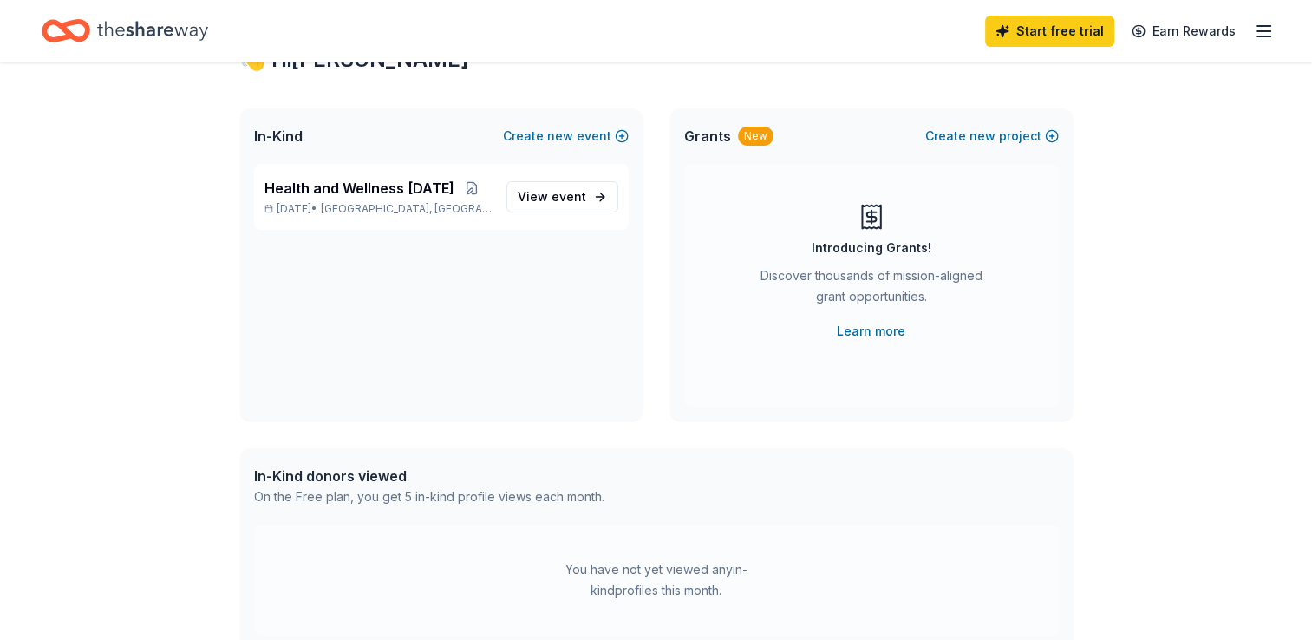
scroll to position [71, 0]
click at [561, 199] on span "event" at bounding box center [568, 197] width 35 height 15
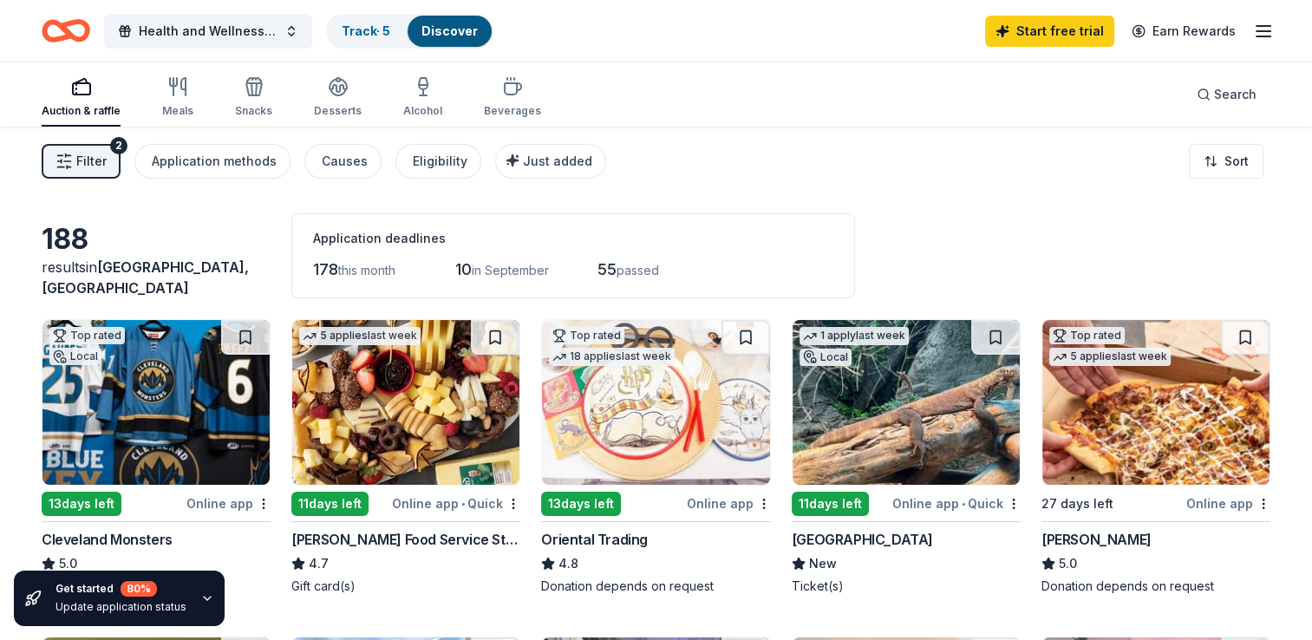
click at [254, 107] on div "Snacks" at bounding box center [253, 111] width 37 height 14
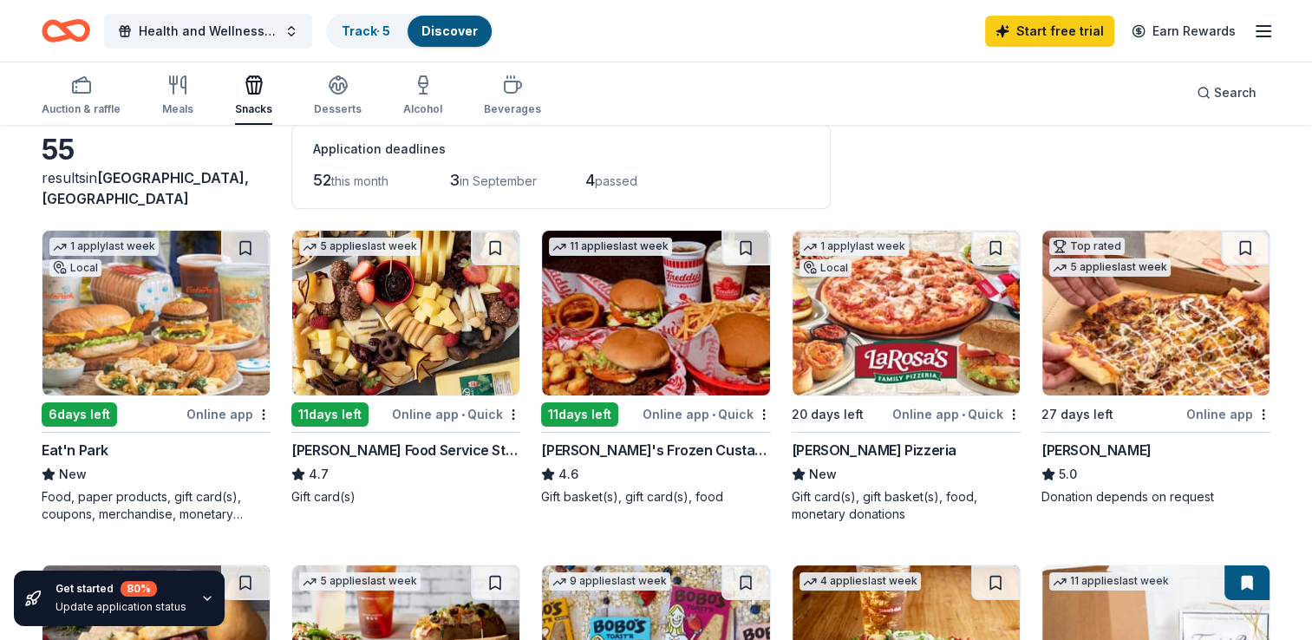
scroll to position [88, 0]
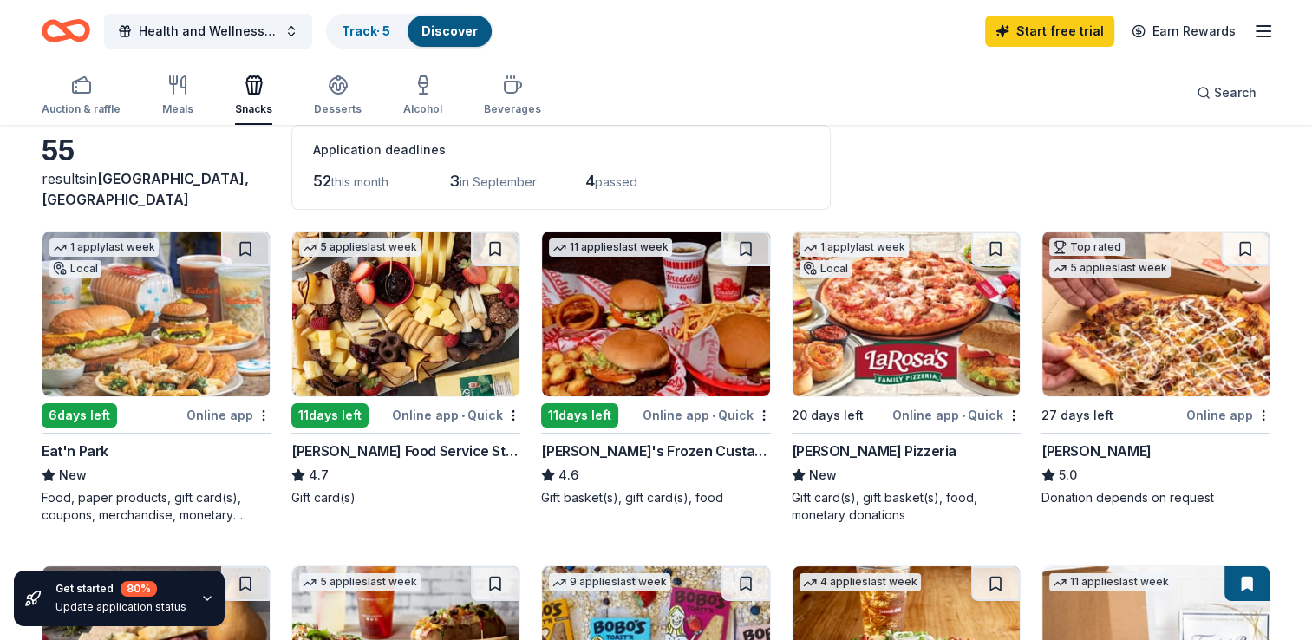
click at [400, 352] on img at bounding box center [405, 313] width 227 height 165
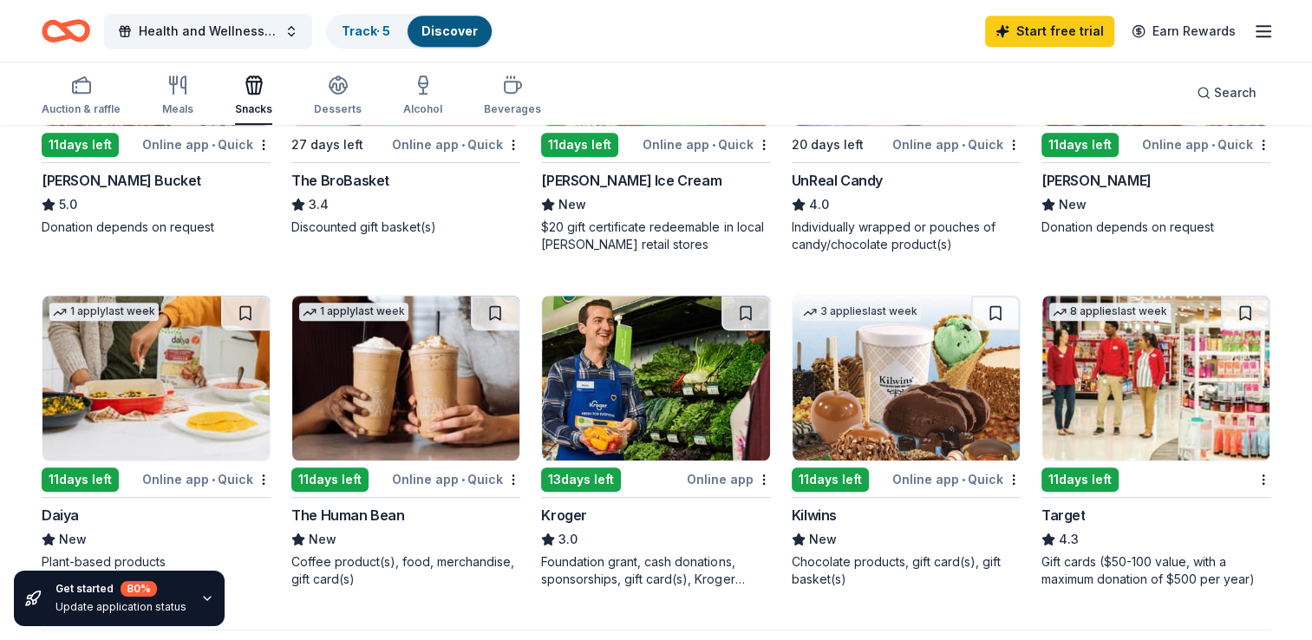
scroll to position [1009, 0]
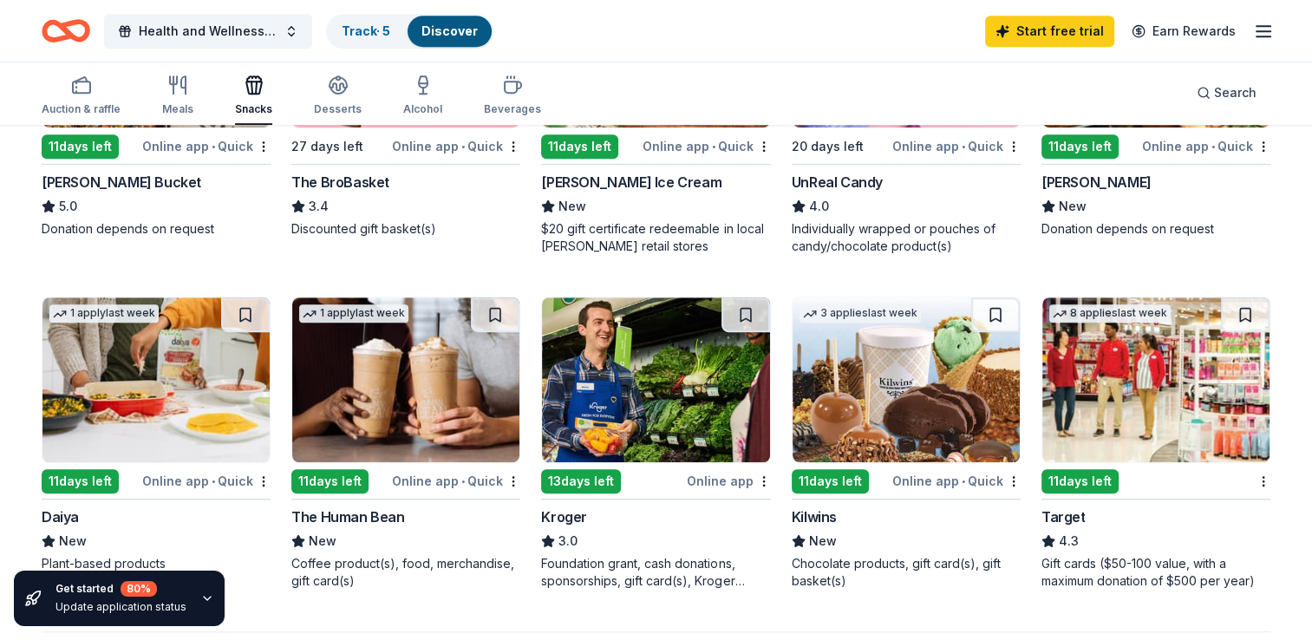
click at [327, 110] on div "Desserts" at bounding box center [338, 109] width 48 height 14
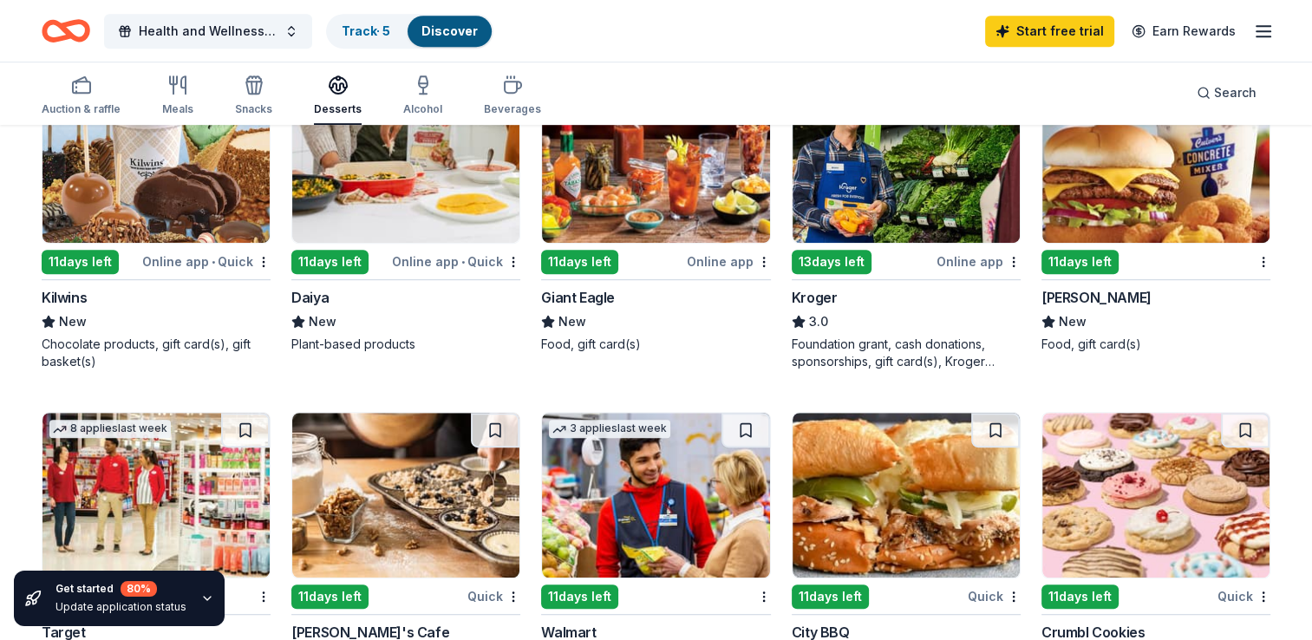
scroll to position [910, 0]
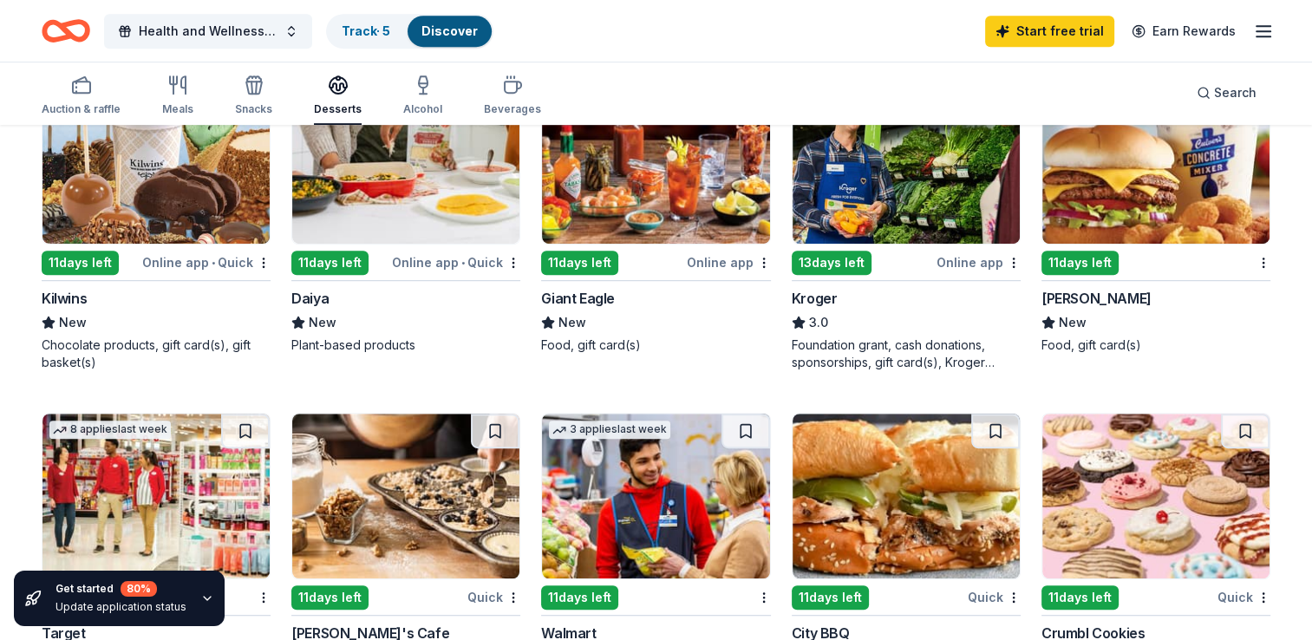
click at [700, 263] on div "Online app" at bounding box center [729, 262] width 84 height 22
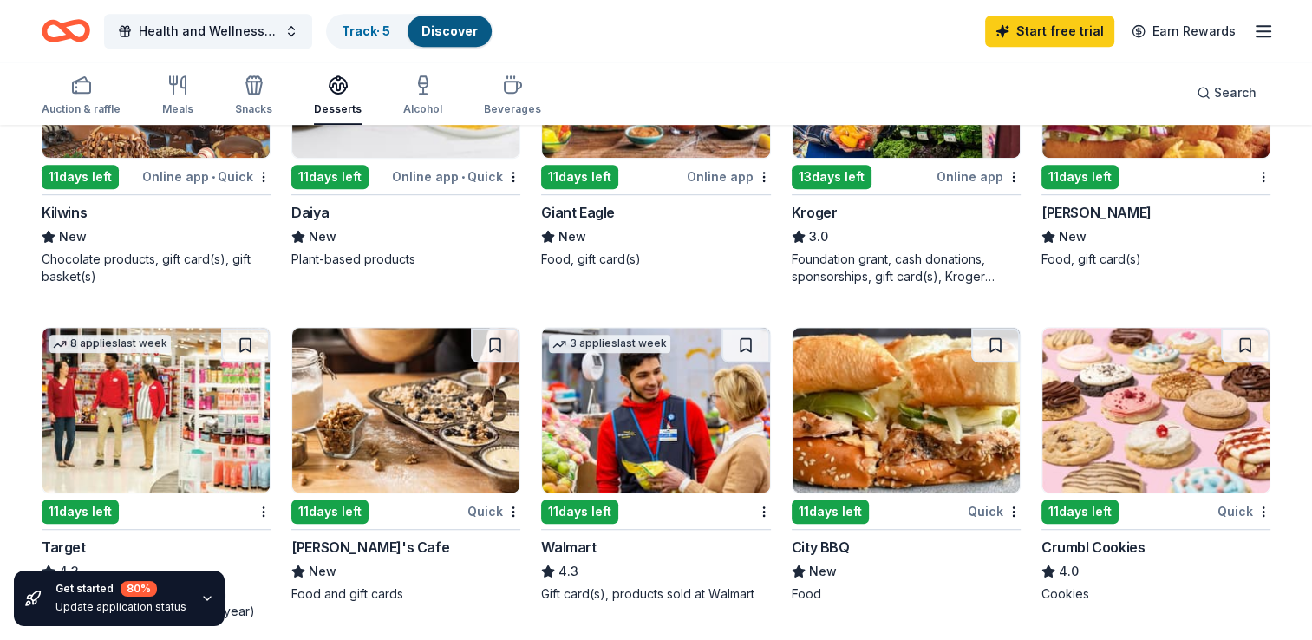
scroll to position [994, 0]
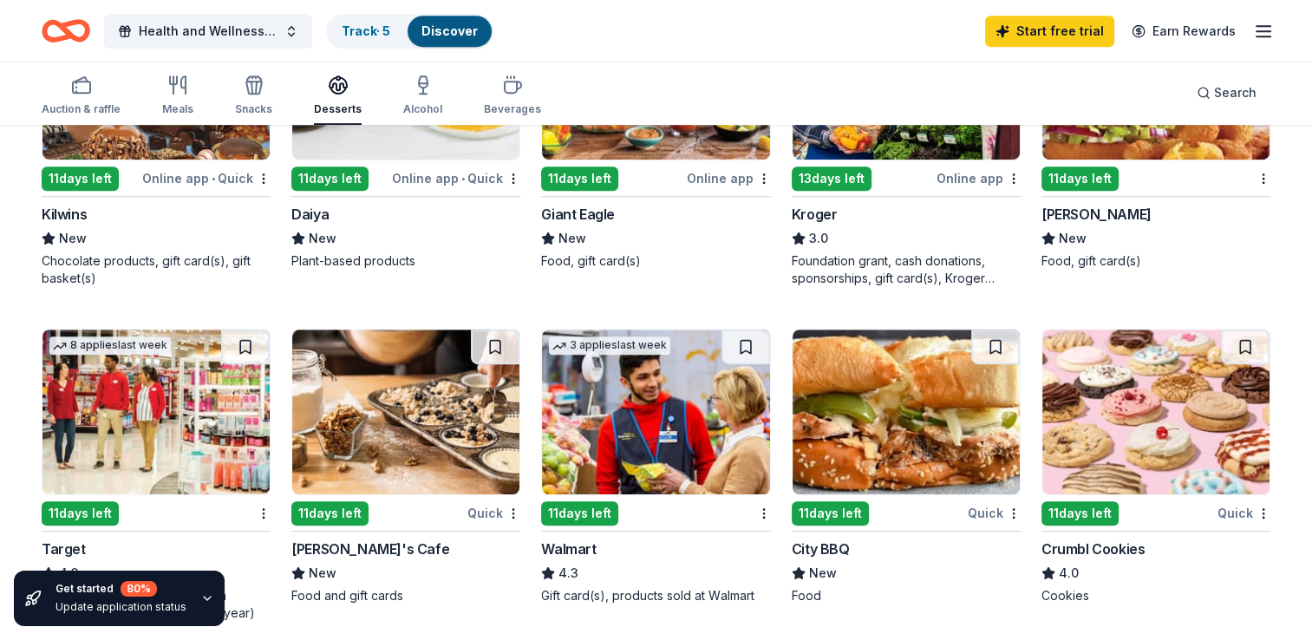
drag, startPoint x: 700, startPoint y: 263, endPoint x: 794, endPoint y: 54, distance: 228.9
click at [794, 54] on div "Health and Wellness Community Day Track · 5 Discover Start free trial Earn Rewa…" at bounding box center [656, 31] width 1312 height 62
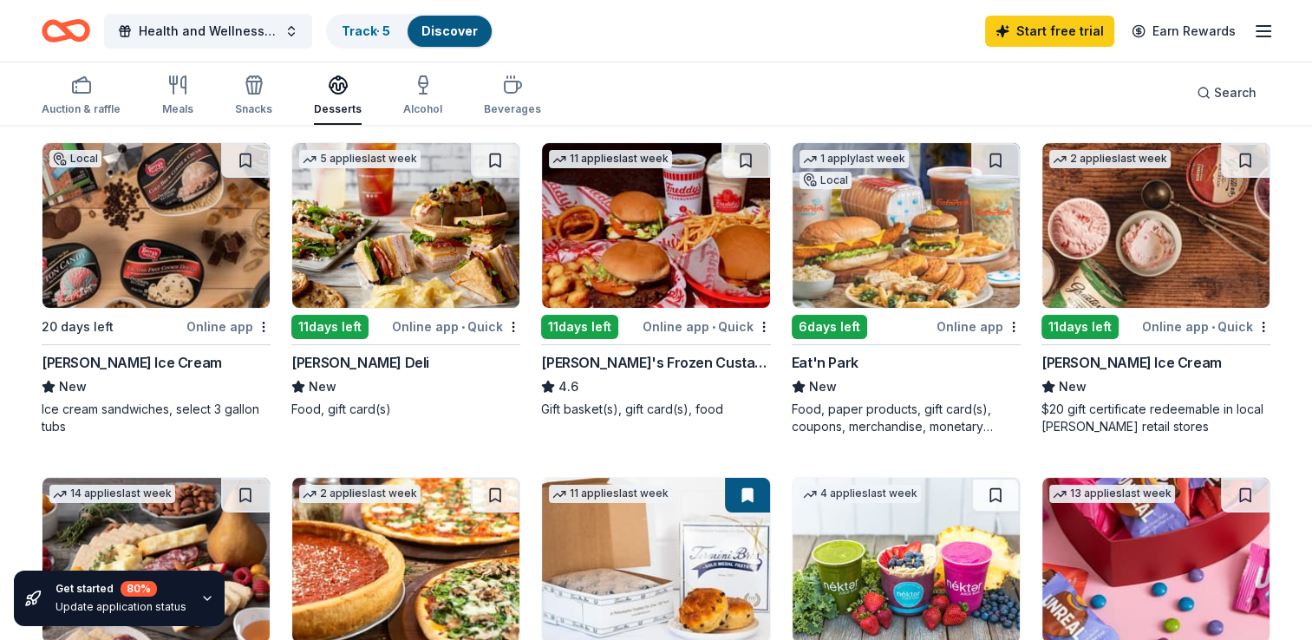
scroll to position [219, 0]
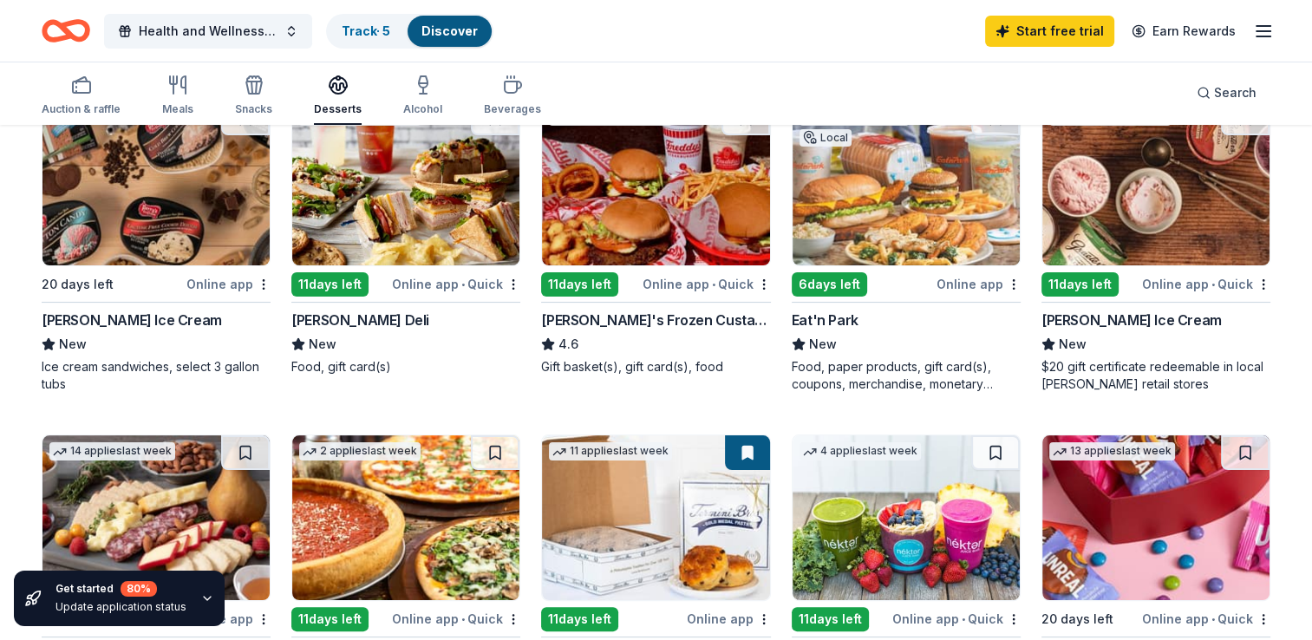
click at [351, 34] on link "Track · 5" at bounding box center [366, 30] width 49 height 15
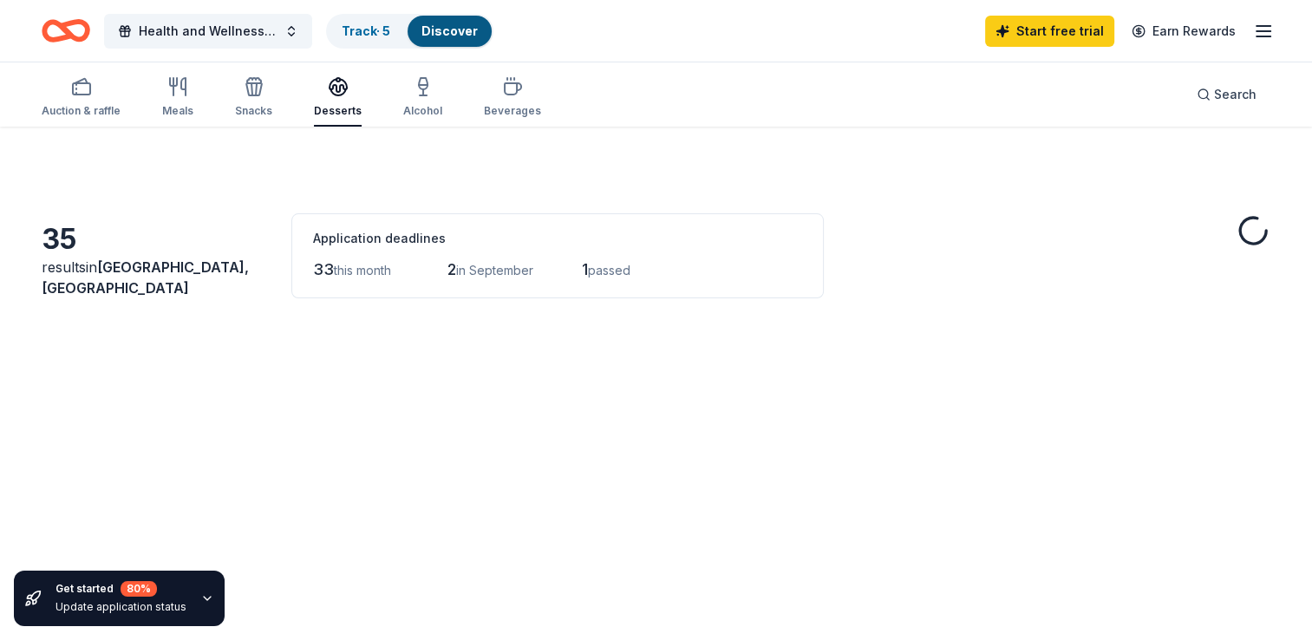
scroll to position [219, 0]
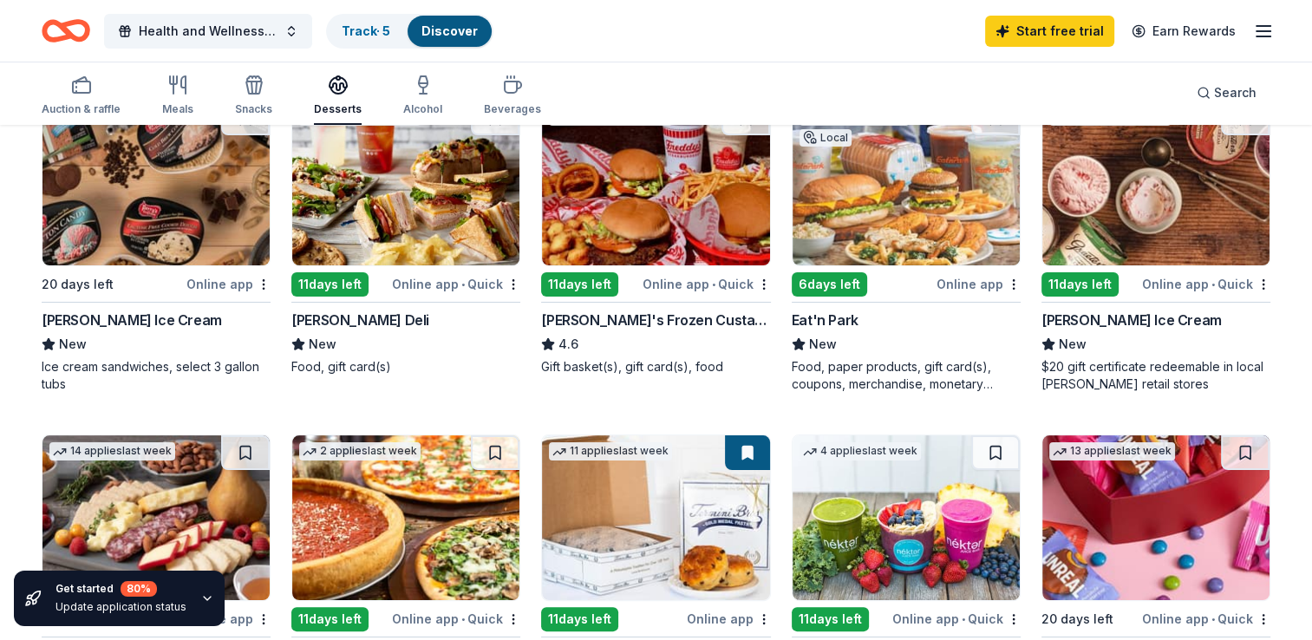
click at [454, 33] on link "Discover" at bounding box center [449, 30] width 56 height 15
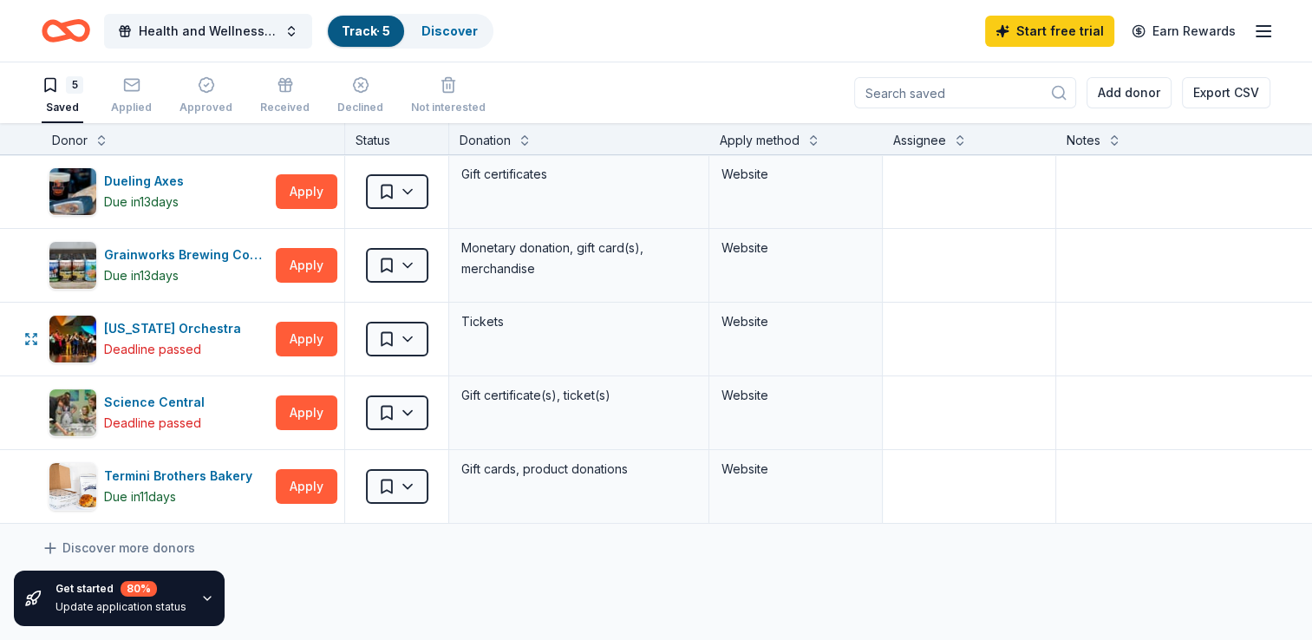
scroll to position [0, 3]
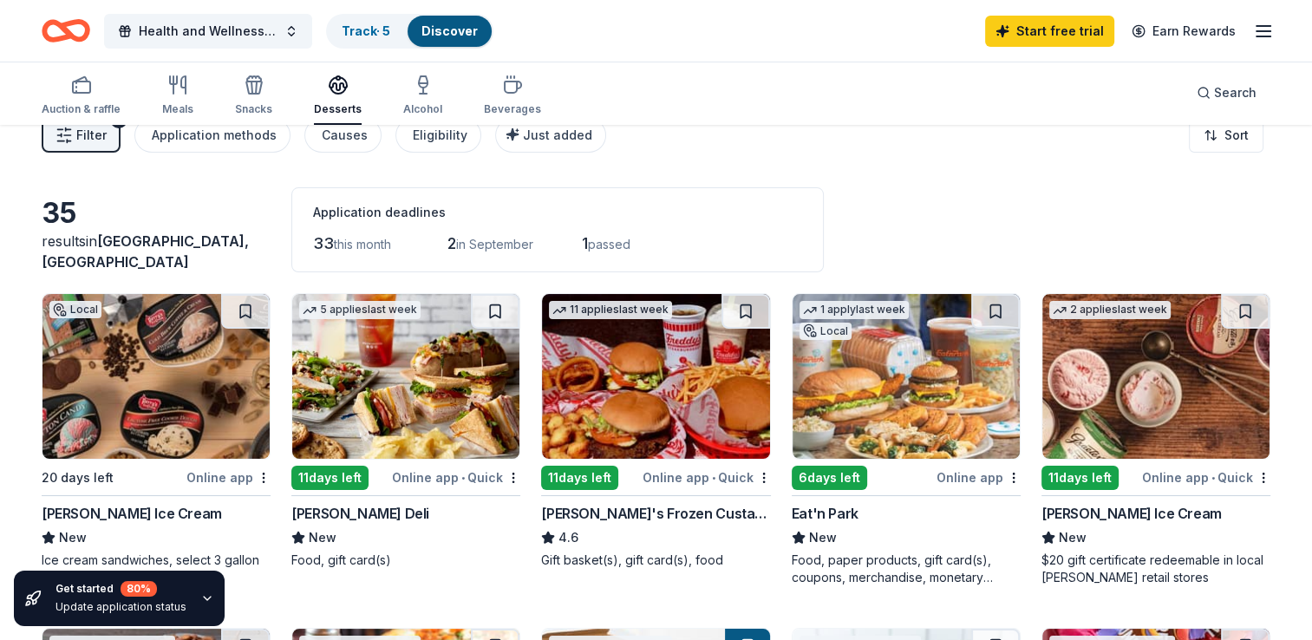
scroll to position [25, 0]
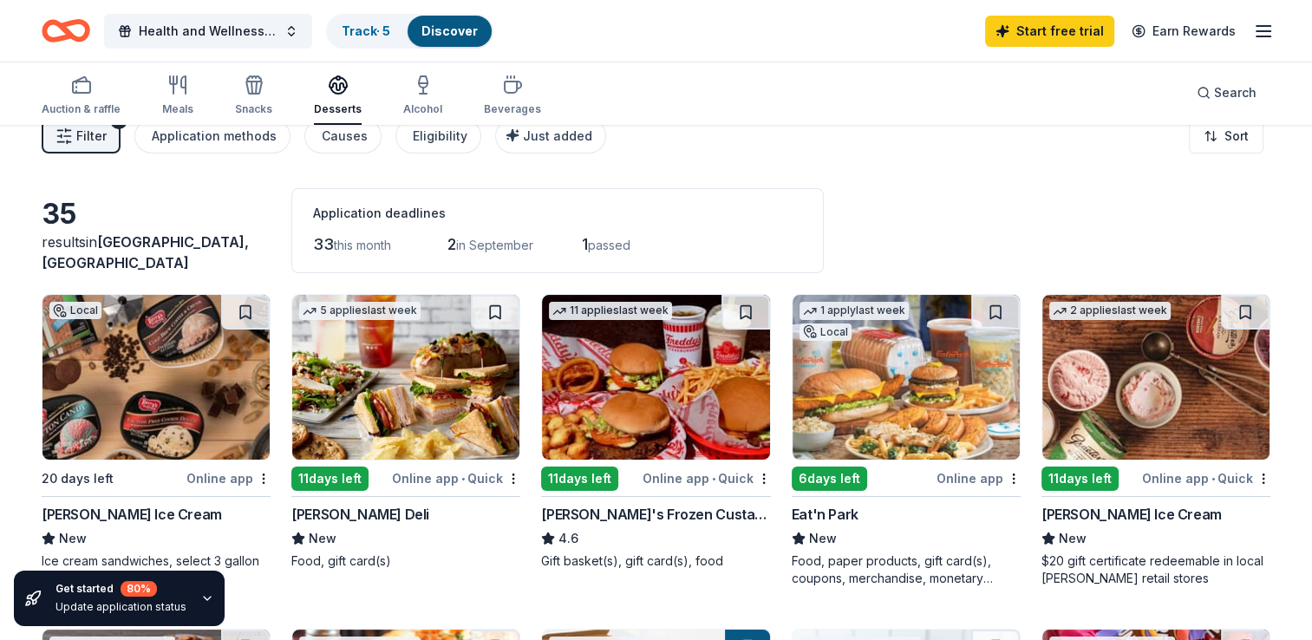
click at [242, 107] on div "Snacks" at bounding box center [253, 109] width 37 height 14
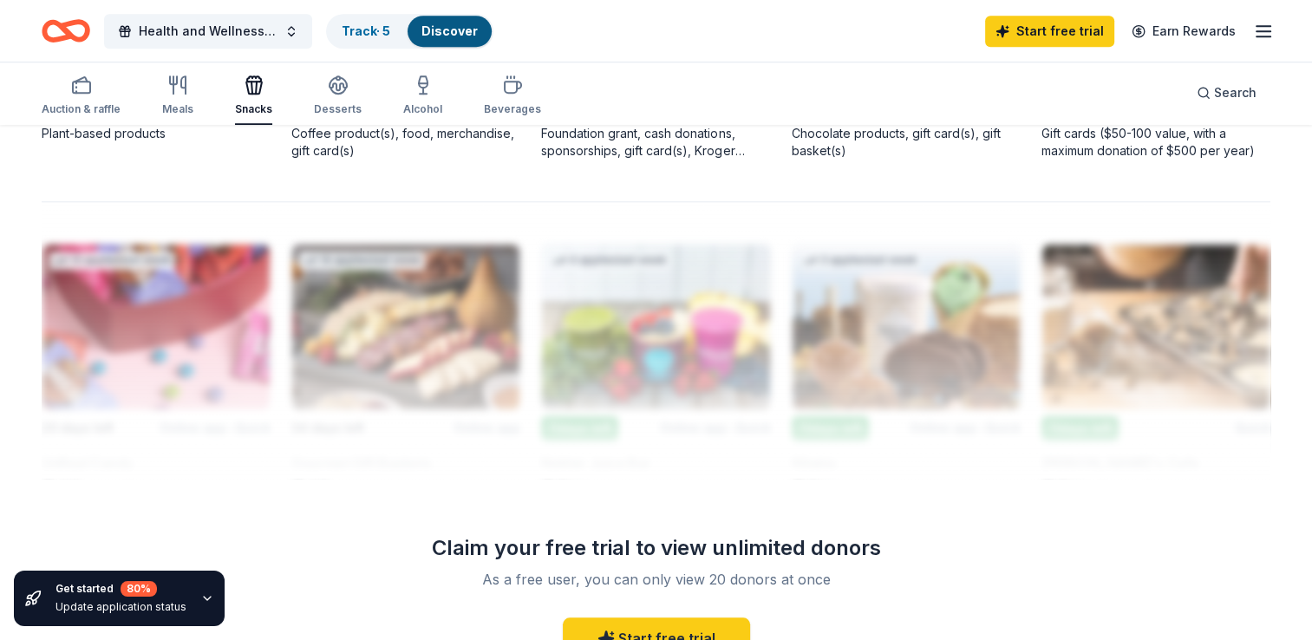
scroll to position [1694, 0]
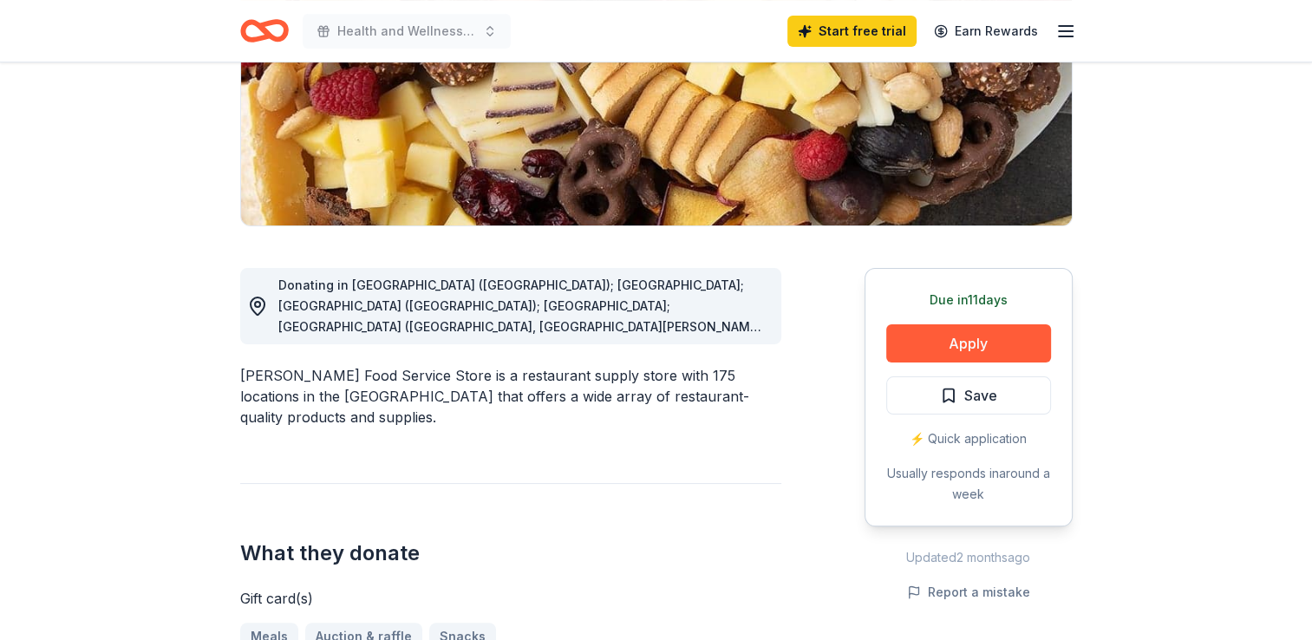
scroll to position [302, 0]
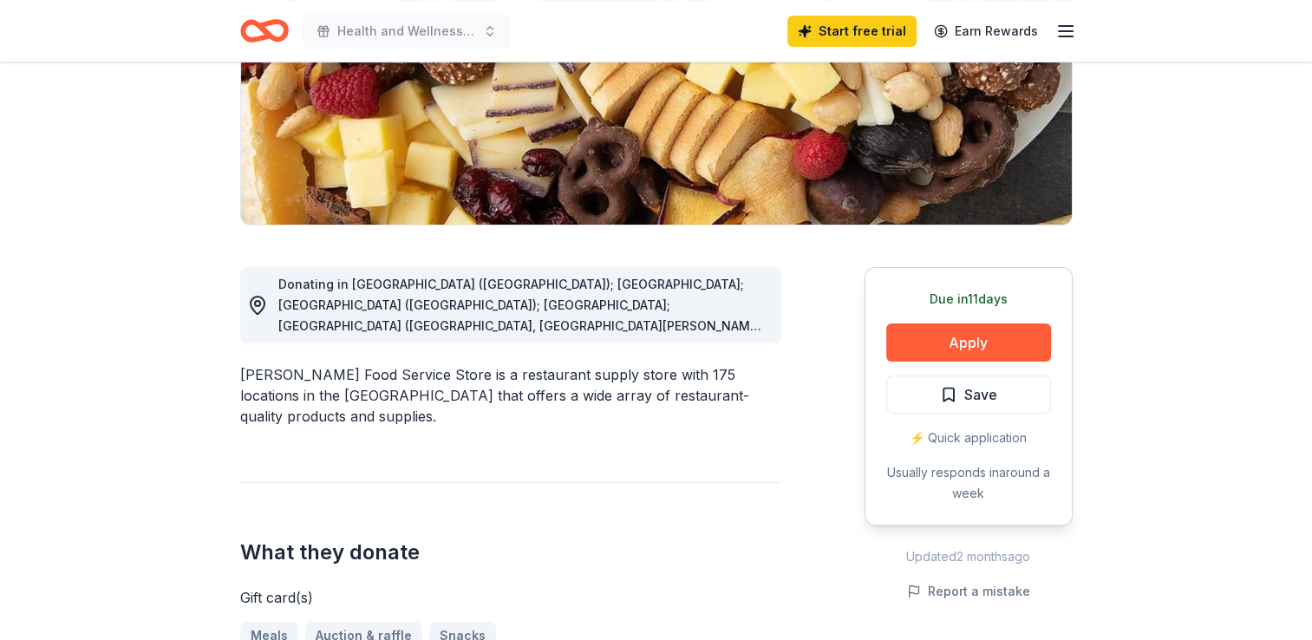
click at [400, 319] on span "Donating in AL (Huntsville); FL; GA (Lithia Springs); IL; IN (Elkhart, Fort Way…" at bounding box center [521, 513] width 487 height 472
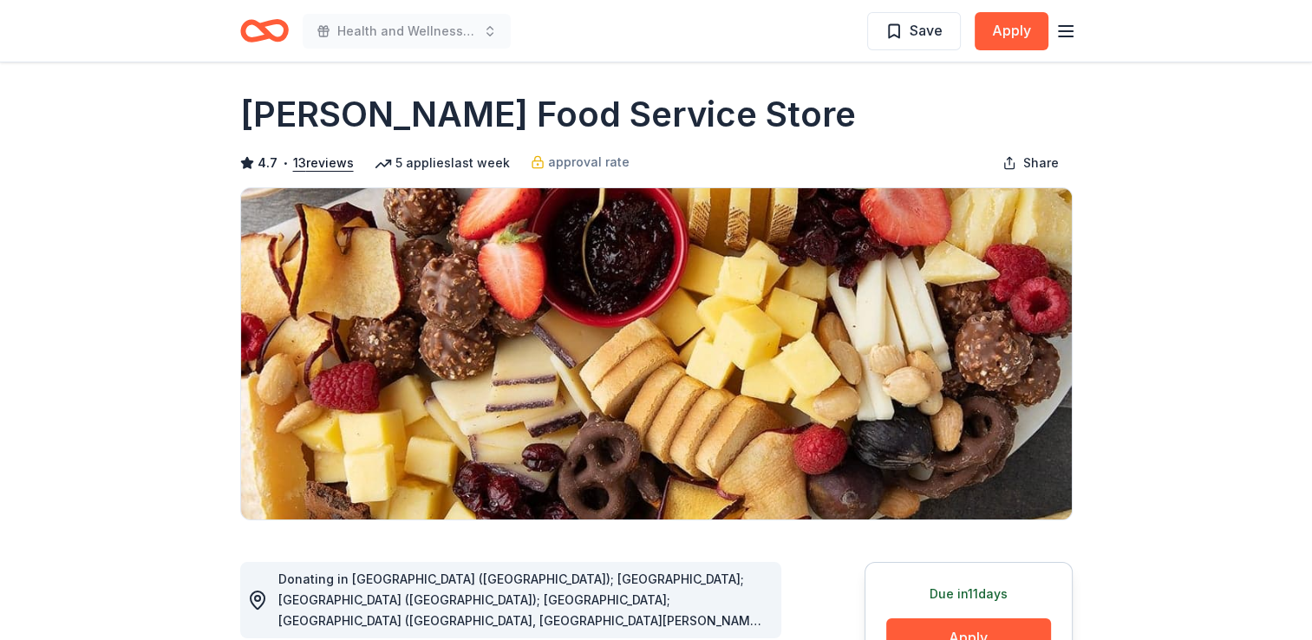
scroll to position [0, 0]
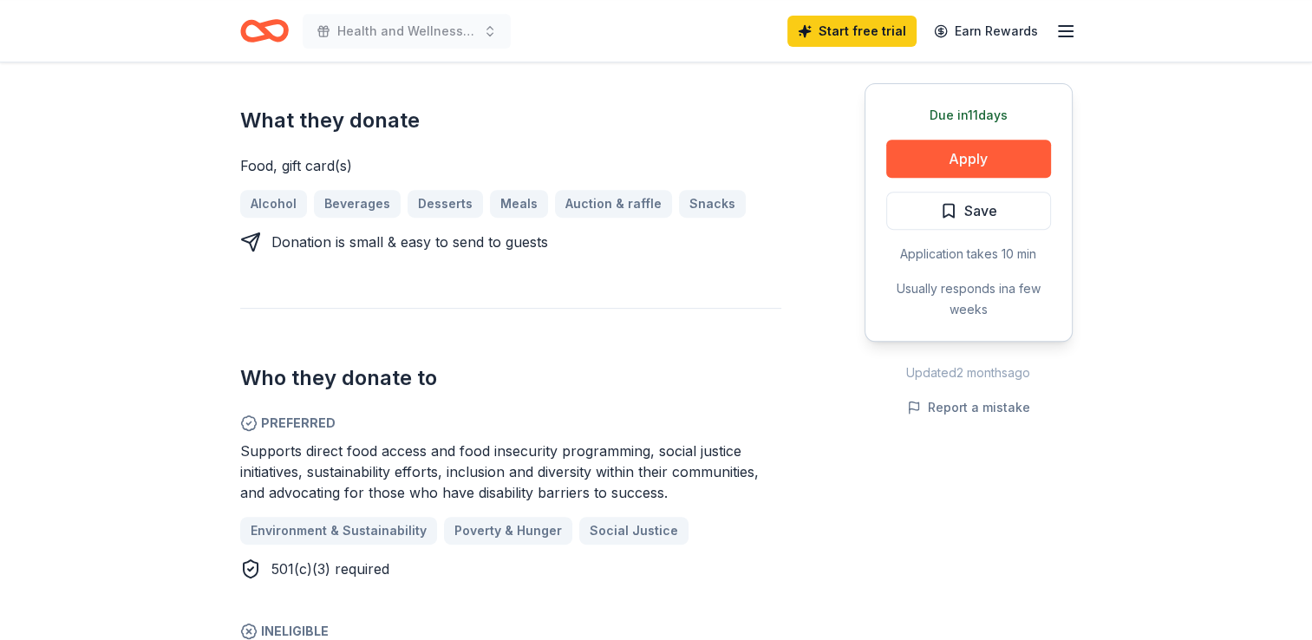
scroll to position [687, 0]
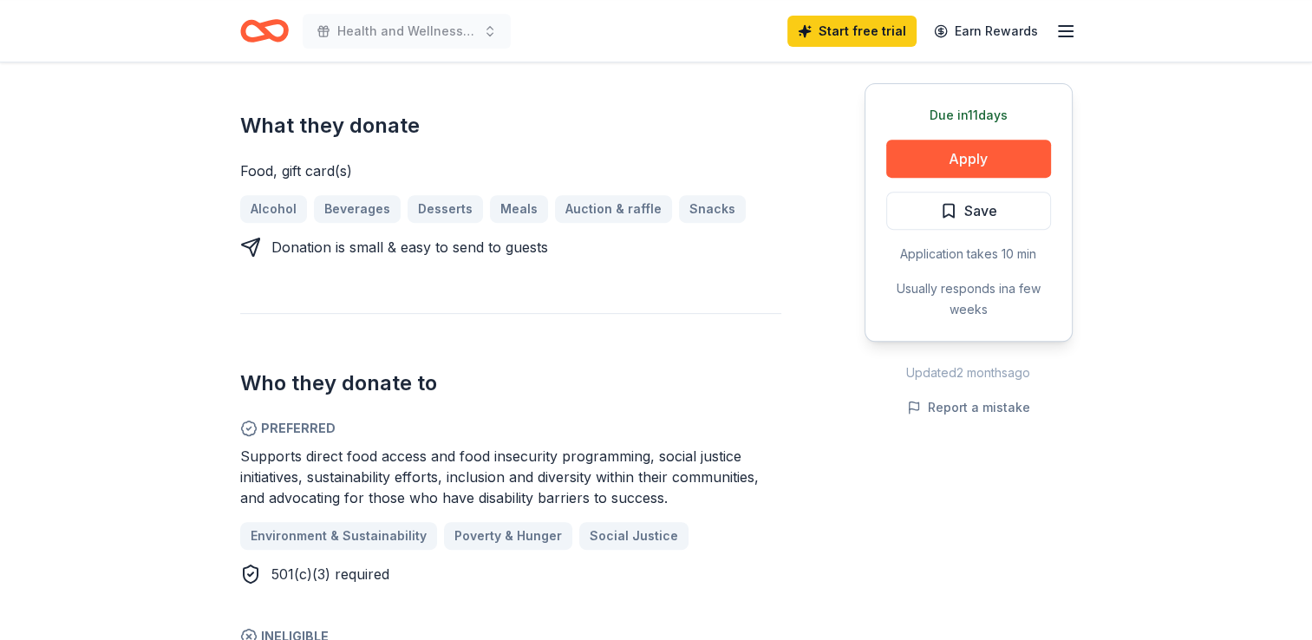
click at [835, 27] on link "Start free trial" at bounding box center [851, 31] width 129 height 31
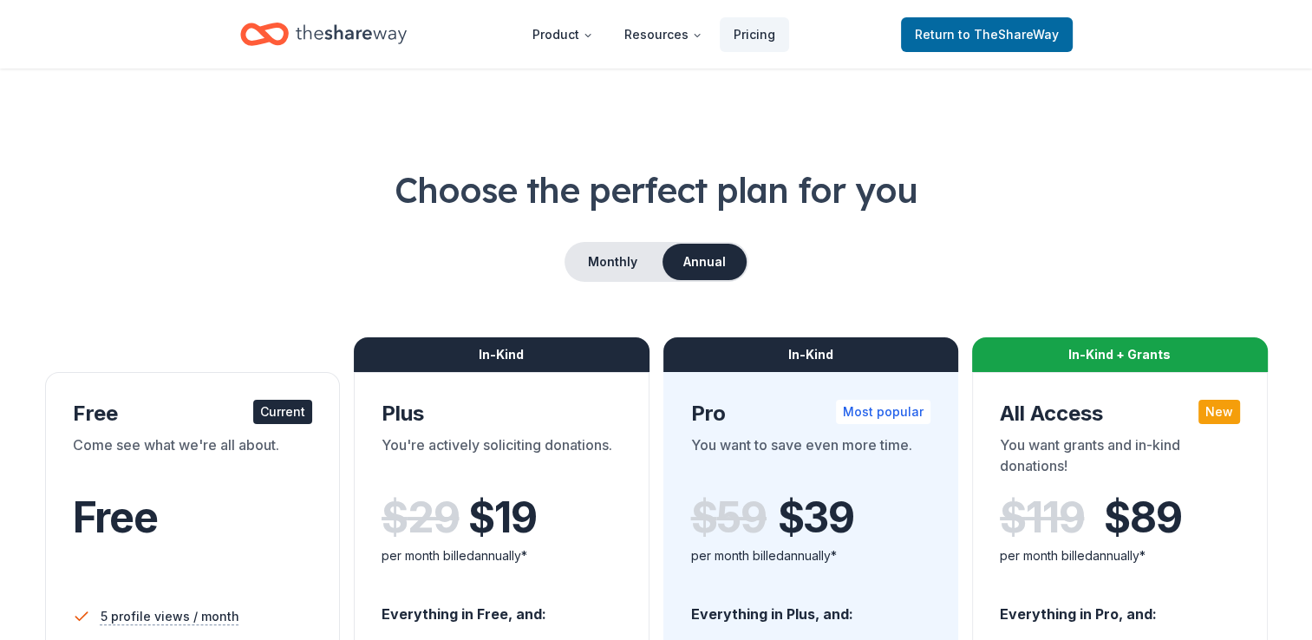
click at [621, 248] on button "Monthly" at bounding box center [612, 262] width 93 height 36
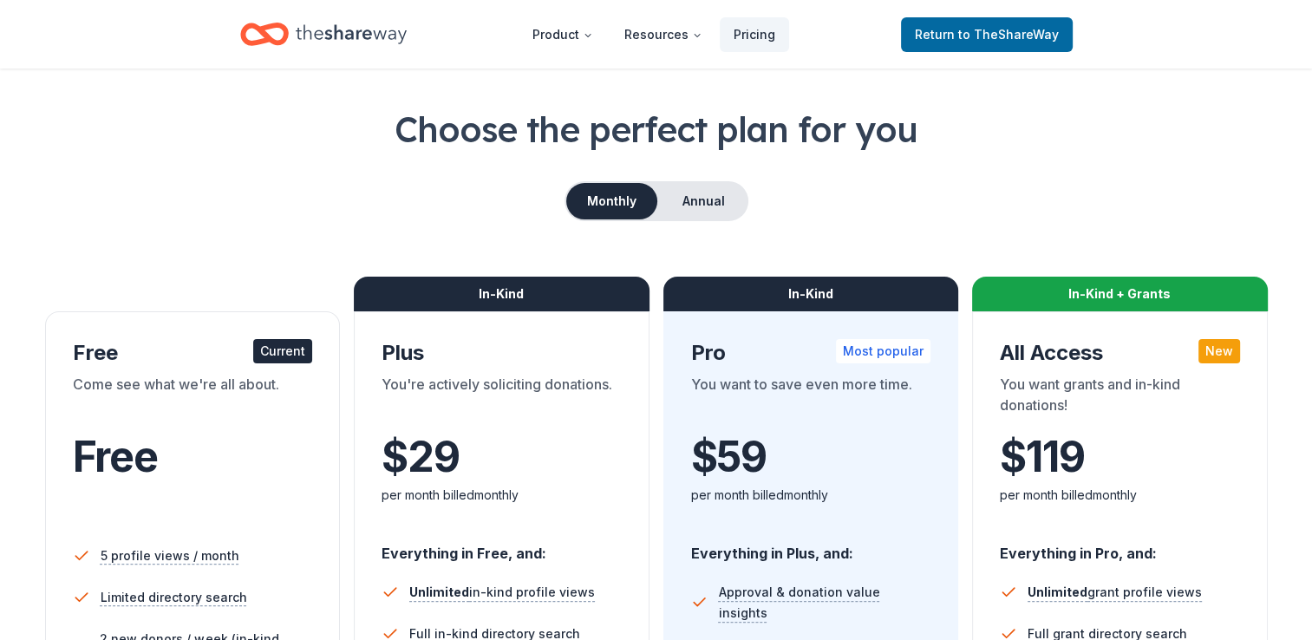
scroll to position [44, 0]
